Goal: Task Accomplishment & Management: Manage account settings

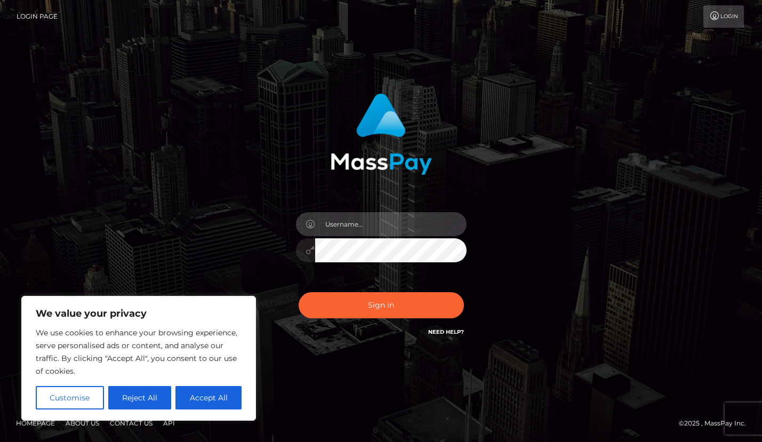
click at [363, 230] on input "text" at bounding box center [391, 224] width 152 height 24
click at [363, 229] on input "text" at bounding box center [391, 224] width 152 height 24
click at [357, 224] on input "text" at bounding box center [391, 224] width 152 height 24
drag, startPoint x: 202, startPoint y: 400, endPoint x: 284, endPoint y: 323, distance: 112.5
click at [202, 400] on button "Accept All" at bounding box center [209, 397] width 66 height 23
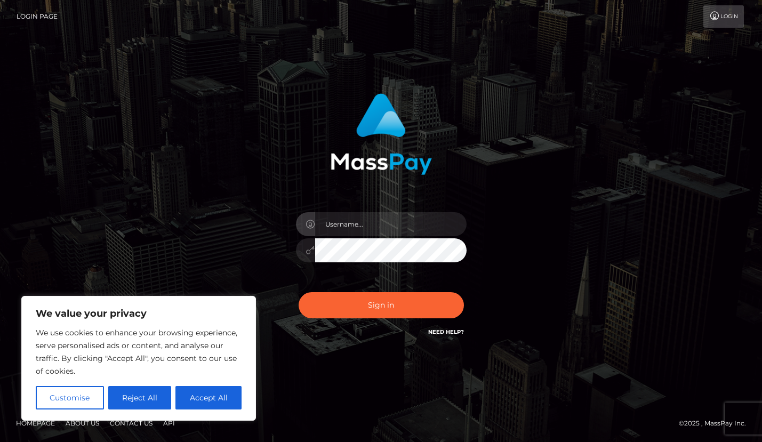
checkbox input "true"
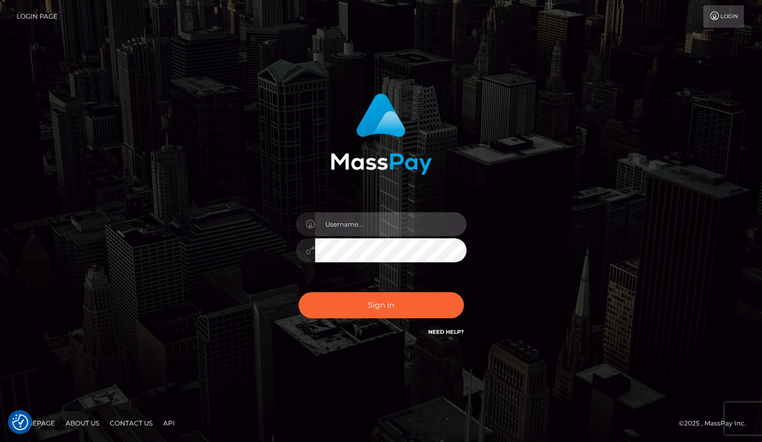
click at [334, 230] on input "text" at bounding box center [391, 224] width 152 height 24
click at [351, 224] on input "text" at bounding box center [391, 224] width 152 height 24
type input "[EMAIL_ADDRESS][DOMAIN_NAME]"
click at [299, 292] on button "Sign in" at bounding box center [381, 305] width 165 height 26
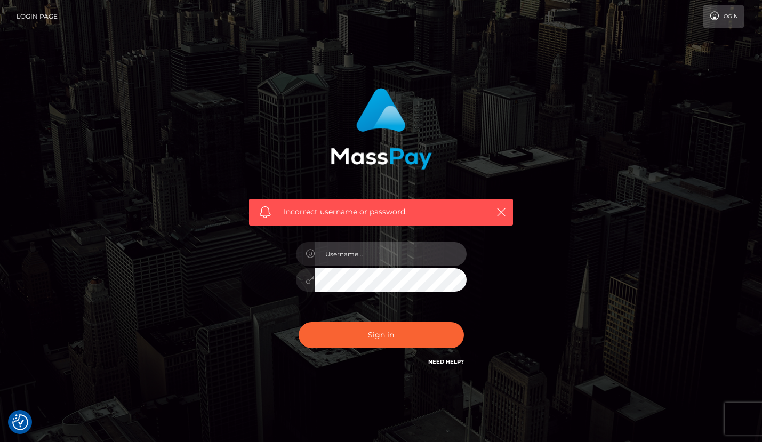
click at [355, 261] on input "text" at bounding box center [391, 254] width 152 height 24
click at [352, 252] on input "text" at bounding box center [391, 254] width 152 height 24
click at [439, 360] on link "Need Help?" at bounding box center [446, 362] width 36 height 7
click at [503, 212] on icon "button" at bounding box center [501, 212] width 11 height 11
click at [726, 19] on link "Login" at bounding box center [724, 16] width 41 height 22
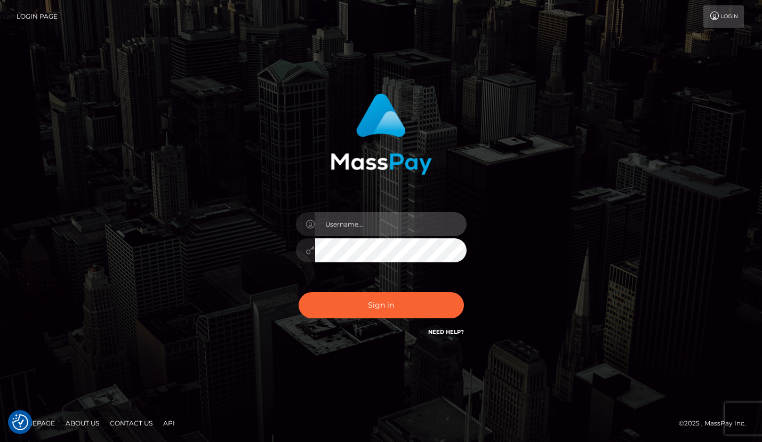
click at [347, 235] on input "text" at bounding box center [391, 224] width 152 height 24
click at [356, 233] on input "text" at bounding box center [391, 224] width 152 height 24
click at [0, 442] on com-1password-button at bounding box center [0, 442] width 0 height 0
click at [385, 228] on input "text" at bounding box center [391, 224] width 152 height 24
